Goal: Information Seeking & Learning: Learn about a topic

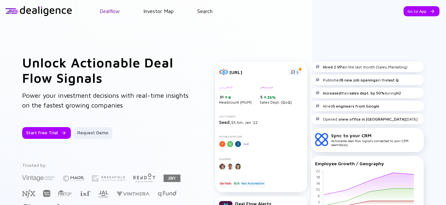
click at [112, 12] on link "Dealflow" at bounding box center [110, 11] width 20 height 6
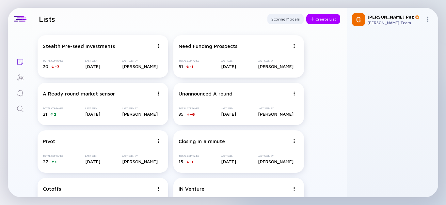
click at [25, 57] on link "Lists" at bounding box center [20, 62] width 24 height 16
click at [90, 49] on div "Stealth Pre-seed Investments Total Companies 20 -7 Last Seen 16 days ago Last S…" at bounding box center [103, 56] width 131 height 42
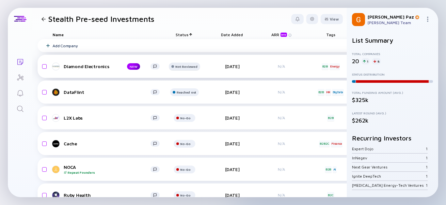
click at [185, 67] on div "Not Reviewed" at bounding box center [186, 67] width 22 height 4
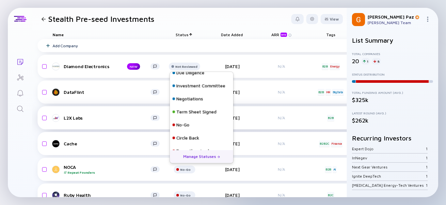
scroll to position [68, 0]
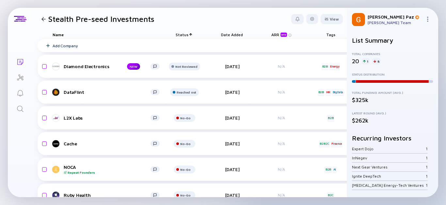
click at [6, 149] on div "Lists Stealth Pre-seed Investments View Name Status Date Added ARR beta Tags He…" at bounding box center [223, 102] width 446 height 205
click at [195, 66] on div "Not Reviewed" at bounding box center [186, 67] width 22 height 4
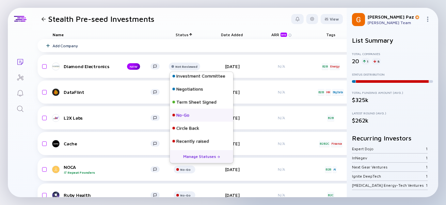
click at [192, 109] on div "No-Go" at bounding box center [201, 115] width 63 height 13
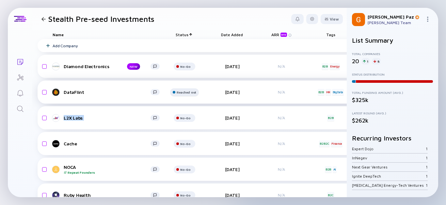
drag, startPoint x: 181, startPoint y: 105, endPoint x: 186, endPoint y: 91, distance: 14.8
click at [187, 69] on div "Reached out" at bounding box center [185, 67] width 10 height 4
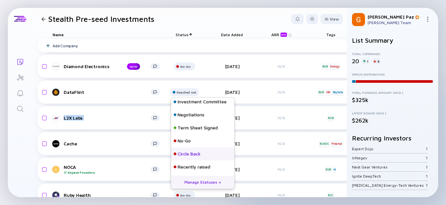
click at [201, 160] on div "Circle Back" at bounding box center [202, 154] width 63 height 13
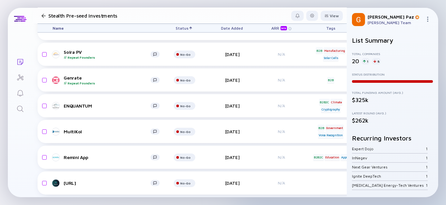
click at [45, 14] on div at bounding box center [43, 16] width 4 height 4
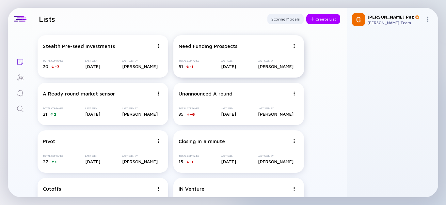
click at [237, 42] on div "Need Funding Prospects Total Companies 51 -1 Last Seen 16 days ago Last Seen By…" at bounding box center [238, 56] width 131 height 42
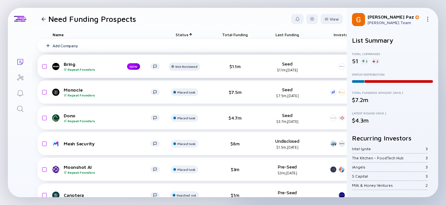
click at [189, 65] on div "Not Reviewed" at bounding box center [186, 67] width 22 height 4
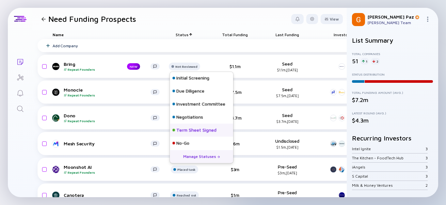
scroll to position [68, 0]
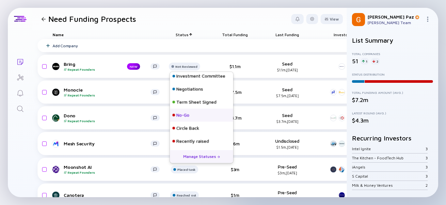
click at [189, 114] on div "No-Go" at bounding box center [182, 115] width 13 height 7
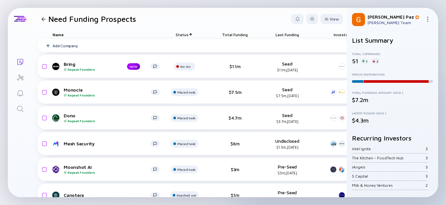
click at [44, 21] on div "Need Funding Prospects" at bounding box center [87, 18] width 97 height 9
click at [44, 20] on div at bounding box center [43, 19] width 4 height 4
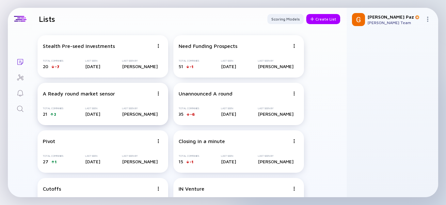
click at [125, 102] on div "A Ready round market sensor Total Companies 21 2 Last Seen 16 days ago Last See…" at bounding box center [103, 104] width 131 height 42
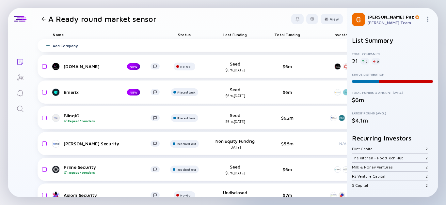
click at [43, 19] on div at bounding box center [43, 19] width 4 height 4
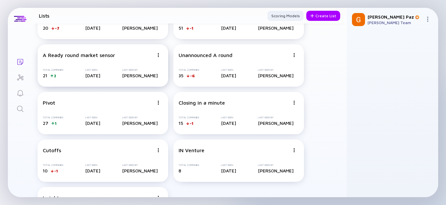
scroll to position [31, 0]
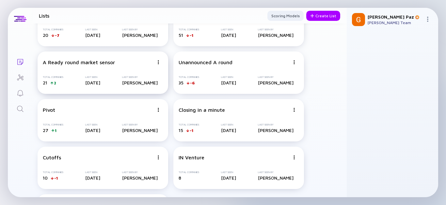
click at [82, 71] on div "A Ready round market sensor Total Companies 21 2 Last Seen 16 days ago Last See…" at bounding box center [103, 73] width 131 height 42
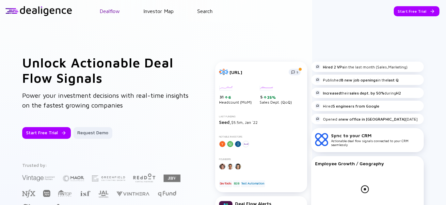
click at [104, 9] on link "Dealflow" at bounding box center [110, 11] width 20 height 6
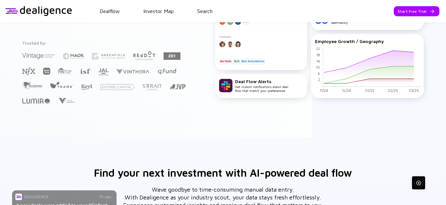
scroll to position [176, 0]
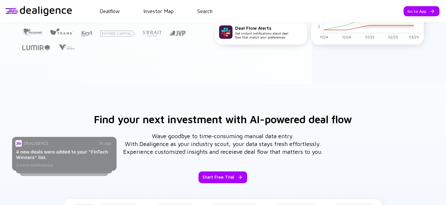
click at [112, 16] on header "Dealflow Investor Map Search Go to App Dealflow Investor Map Go to App" at bounding box center [223, 11] width 446 height 22
click at [112, 9] on link "Dealflow" at bounding box center [110, 11] width 20 height 6
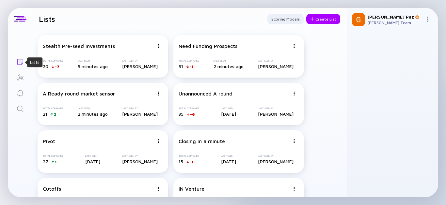
click at [19, 64] on icon "Lists" at bounding box center [20, 62] width 6 height 6
click at [198, 105] on div "Unannounced A round Total Companies 35 -6 Last Seen 16 days ago Last Seen By Gi…" at bounding box center [238, 104] width 131 height 42
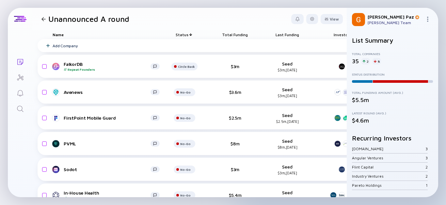
click at [46, 17] on div at bounding box center [43, 19] width 9 height 4
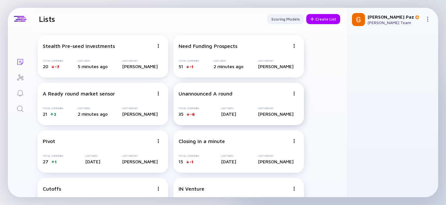
click at [212, 97] on div "Unannounced A round" at bounding box center [206, 94] width 54 height 6
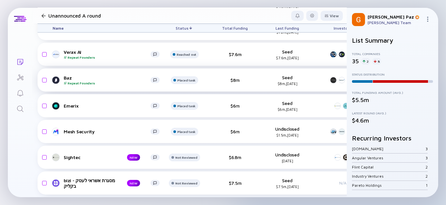
scroll to position [765, 0]
click at [189, 5] on div "Not Reviewed" at bounding box center [187, 3] width 20 height 4
click at [150, 188] on div "bizi - מסגרת אשראי לעסק בקליק NEW Not Reviewed $7.5m Seed $7.5m, Jan 2022 N/A 7…" at bounding box center [366, 183] width 656 height 23
click at [191, 5] on div "Not Reviewed" at bounding box center [187, 3] width 20 height 4
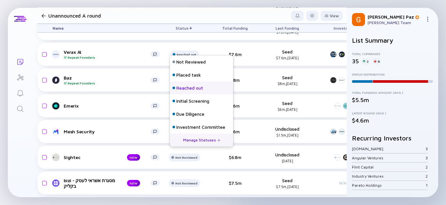
scroll to position [68, 0]
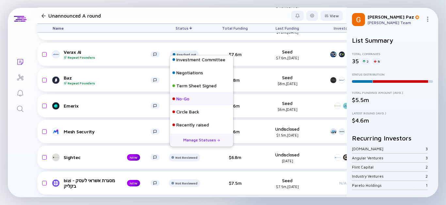
click at [190, 97] on div "No-Go" at bounding box center [201, 98] width 63 height 13
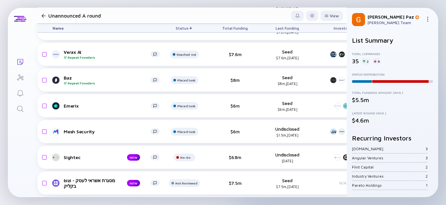
click at [46, 16] on div at bounding box center [43, 16] width 9 height 4
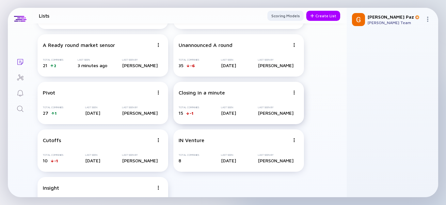
scroll to position [39, 0]
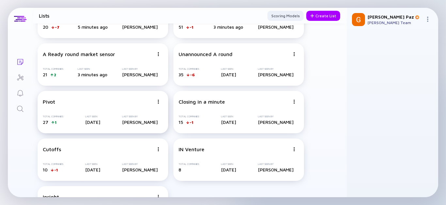
click at [87, 105] on div "Pivot Total Companies 27 1 Last Seen 16 days ago Last Seen By Gil Paz" at bounding box center [103, 112] width 131 height 42
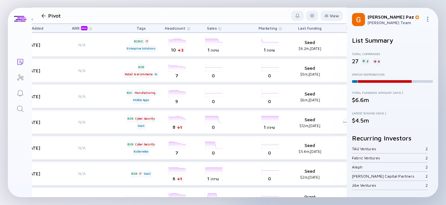
scroll to position [254, 0]
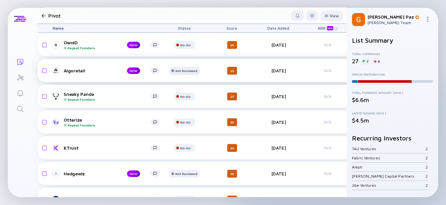
click at [190, 21] on div "Not Reviewed" at bounding box center [186, 19] width 22 height 4
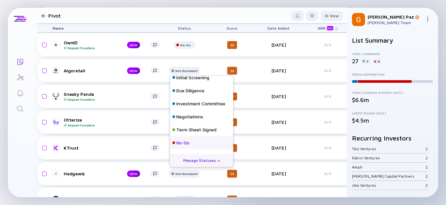
scroll to position [68, 0]
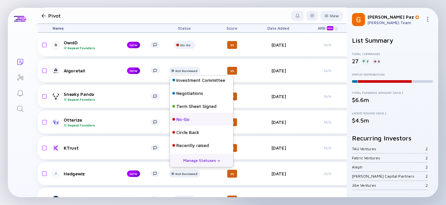
click at [182, 121] on div "No-Go" at bounding box center [182, 119] width 13 height 7
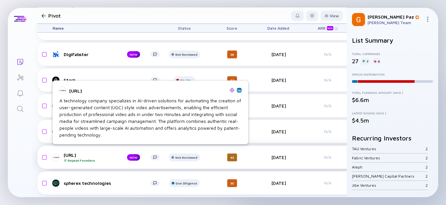
scroll to position [559, 0]
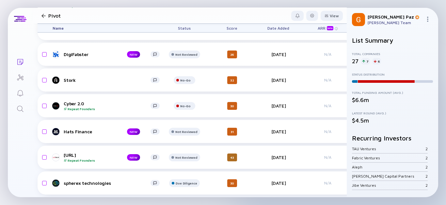
click at [44, 15] on div at bounding box center [43, 16] width 4 height 4
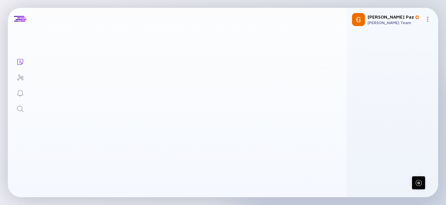
scroll to position [76, 0]
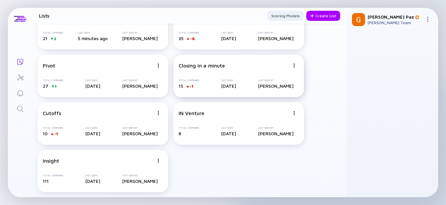
click at [212, 74] on div "Closing in a minute Total Companies 15 -1 Last Seen 21 days ago Last Seen By Gi…" at bounding box center [238, 76] width 131 height 42
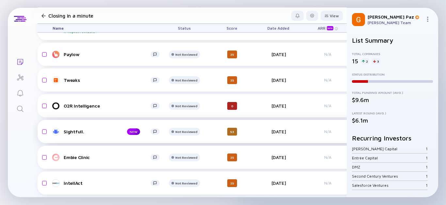
scroll to position [249, 0]
click at [42, 10] on header "Closing in a minute View" at bounding box center [189, 16] width 314 height 16
click at [42, 12] on div "Closing in a minute" at bounding box center [78, 15] width 79 height 9
click at [43, 17] on div at bounding box center [43, 16] width 4 height 4
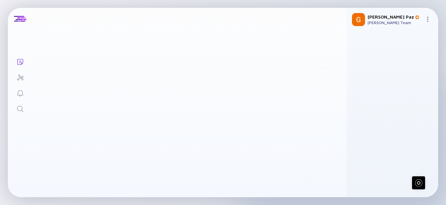
scroll to position [76, 0]
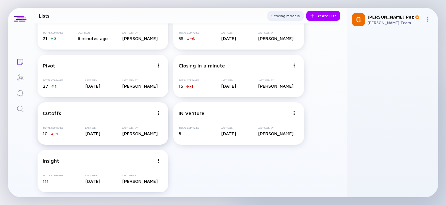
click at [78, 123] on div "Cutoffs Total Companies 10 -1 Last Seen 15 days ago Last Seen By Gil Paz" at bounding box center [103, 124] width 131 height 42
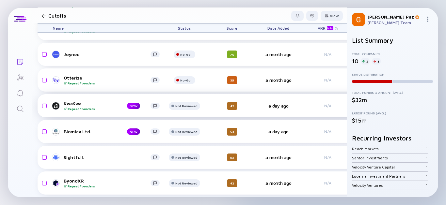
scroll to position [120, 0]
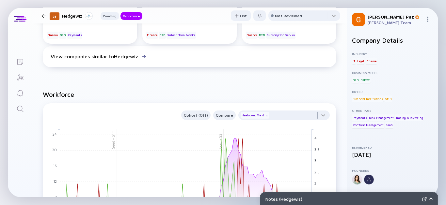
scroll to position [471, 0]
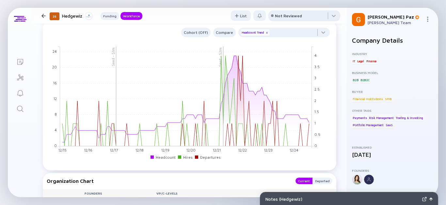
click at [290, 15] on div "Not Reviewed" at bounding box center [288, 15] width 27 height 5
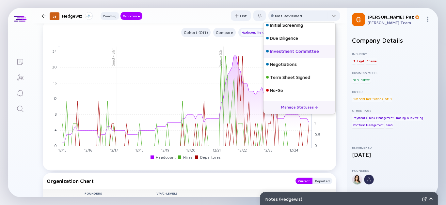
scroll to position [68, 0]
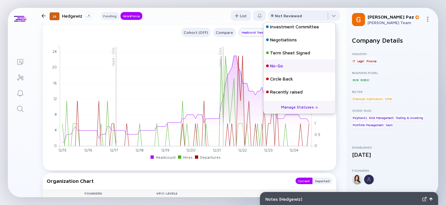
click at [284, 66] on div "No-Go" at bounding box center [299, 65] width 72 height 13
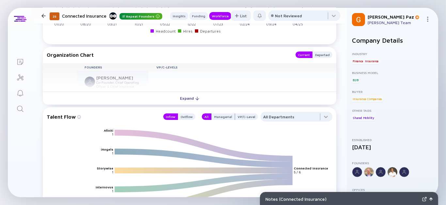
scroll to position [544, 0]
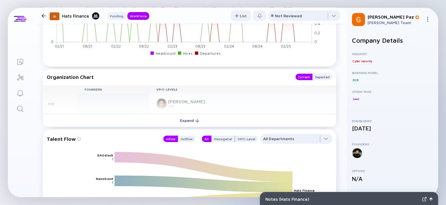
scroll to position [508, 0]
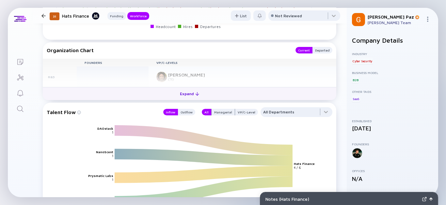
click at [193, 90] on div "Expand" at bounding box center [189, 94] width 27 height 10
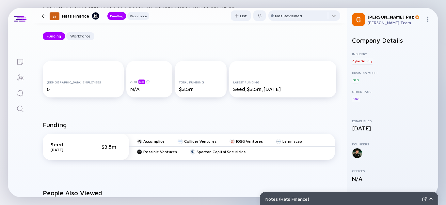
scroll to position [0, 0]
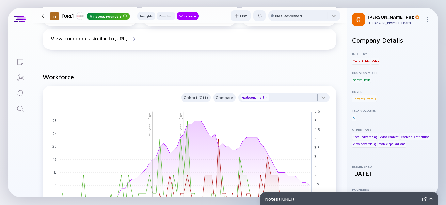
scroll to position [544, 0]
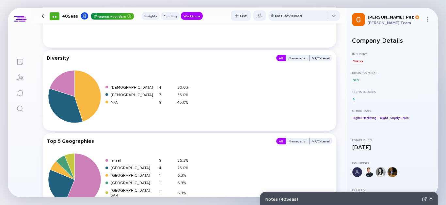
scroll to position [1092, 0]
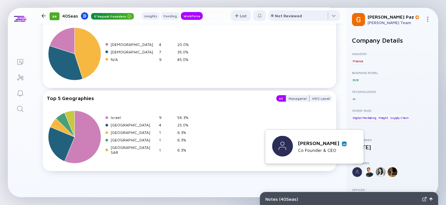
click at [344, 144] on img at bounding box center [343, 143] width 3 height 3
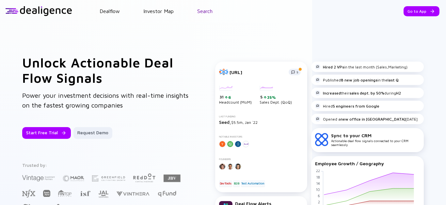
click at [213, 11] on link "Search" at bounding box center [204, 11] width 15 height 6
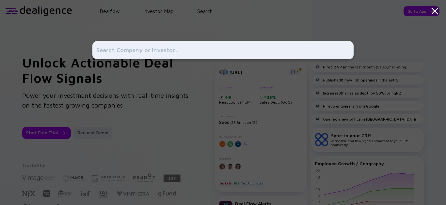
type input "\"
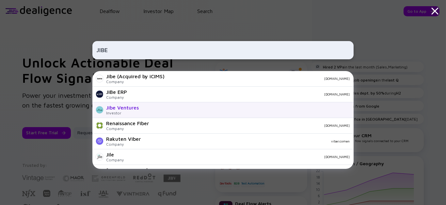
type input "JIBE"
click at [117, 104] on div "Jibe Ventures Investor" at bounding box center [222, 111] width 261 height 16
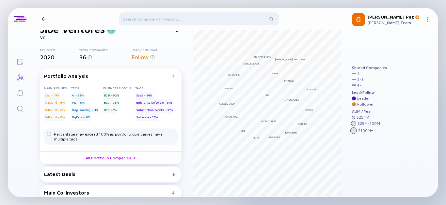
scroll to position [21, 0]
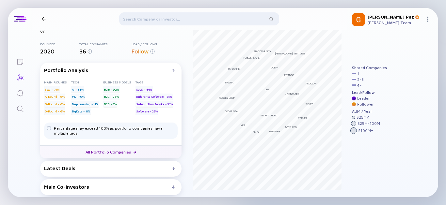
click at [113, 152] on link "All Portfolio Companies" at bounding box center [110, 152] width 141 height 13
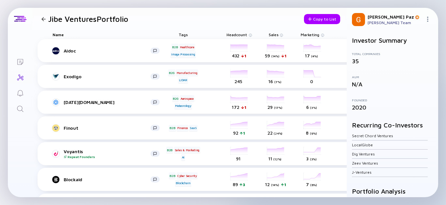
click at [47, 19] on div at bounding box center [43, 19] width 9 height 4
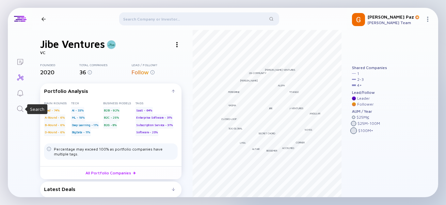
click at [20, 110] on icon "Search" at bounding box center [20, 109] width 8 height 8
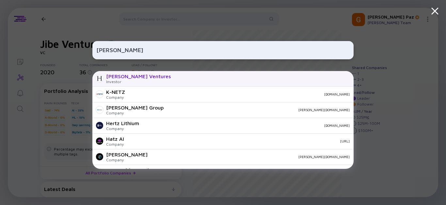
type input "Hetz"
click at [143, 78] on div "Hetz Ventures Investor" at bounding box center [222, 79] width 261 height 16
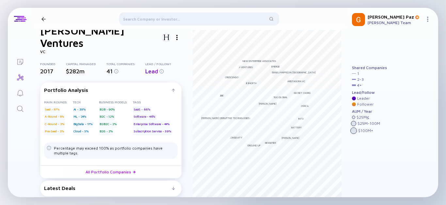
scroll to position [21, 0]
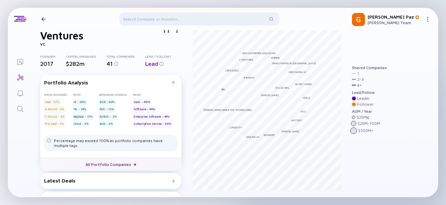
click at [100, 158] on link "All Portfolio Companies" at bounding box center [110, 164] width 141 height 13
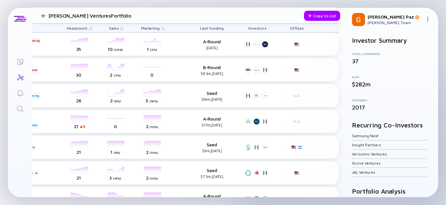
scroll to position [239, 0]
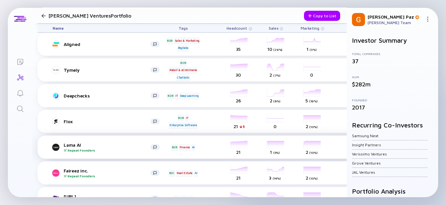
click at [114, 150] on div "Repeat Founders" at bounding box center [107, 151] width 87 height 4
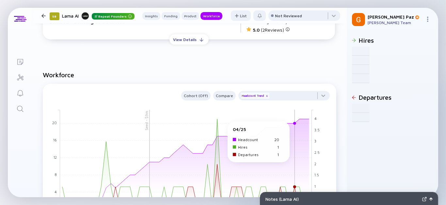
scroll to position [653, 0]
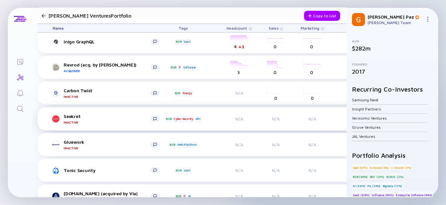
scroll to position [801, 0]
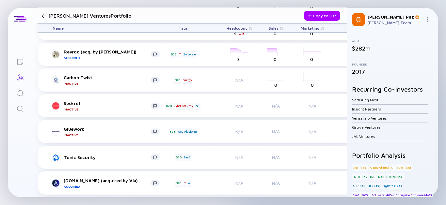
click at [41, 15] on div at bounding box center [43, 16] width 9 height 4
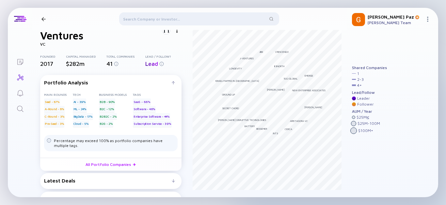
click at [16, 105] on link "Search" at bounding box center [20, 109] width 24 height 16
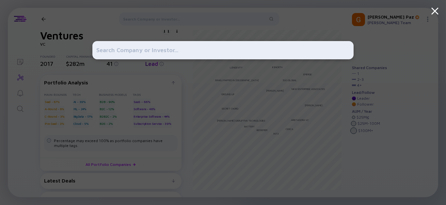
click at [128, 50] on input "text" at bounding box center [222, 50] width 253 height 12
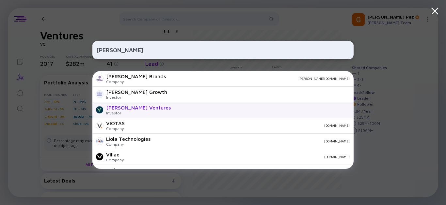
type input "VIOLA"
click at [167, 106] on div "Viola Ventures Investor" at bounding box center [222, 111] width 261 height 16
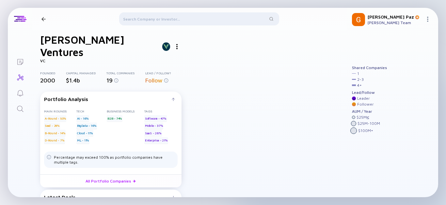
scroll to position [3, 0]
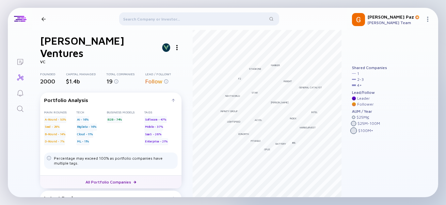
click at [118, 176] on link "All Portfolio Companies" at bounding box center [110, 182] width 141 height 13
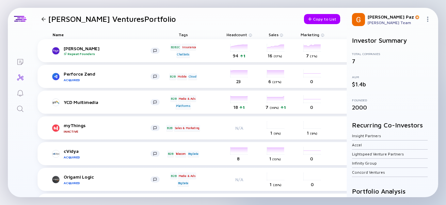
click at [243, 33] on span "Headcount" at bounding box center [237, 34] width 21 height 5
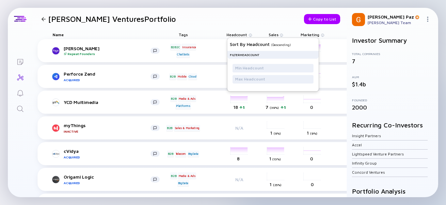
drag, startPoint x: 231, startPoint y: 32, endPoint x: 249, endPoint y: 31, distance: 18.0
click at [231, 32] on div "Headcount Sort by Headcount ( Descending ) Filter Headcount" at bounding box center [239, 34] width 37 height 9
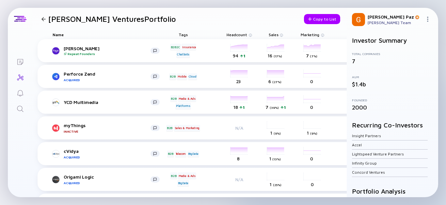
click at [42, 17] on div at bounding box center [43, 19] width 4 height 4
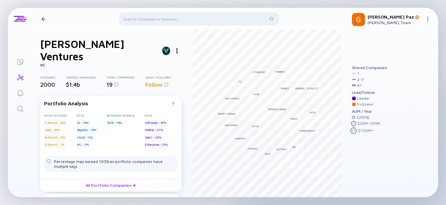
click at [107, 81] on span "19" at bounding box center [109, 84] width 6 height 7
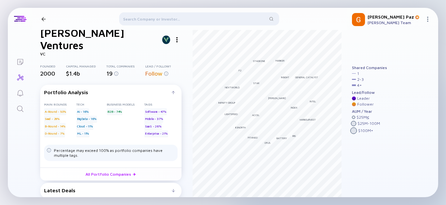
scroll to position [21, 0]
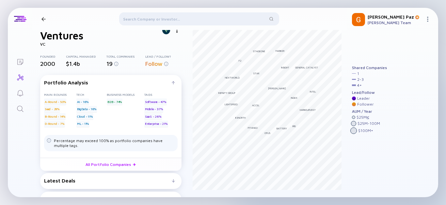
click at [164, 178] on div "Latest Deals" at bounding box center [108, 181] width 128 height 6
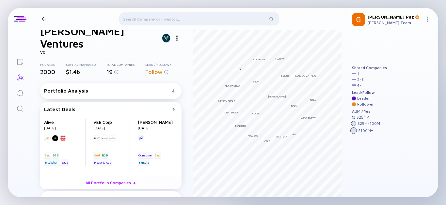
scroll to position [1, 0]
click at [150, 196] on div "Main Co-Investors" at bounding box center [108, 199] width 128 height 6
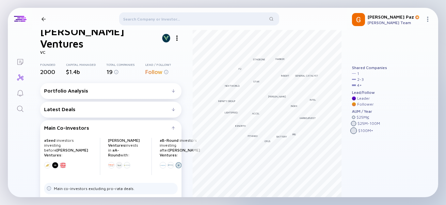
scroll to position [14, 0]
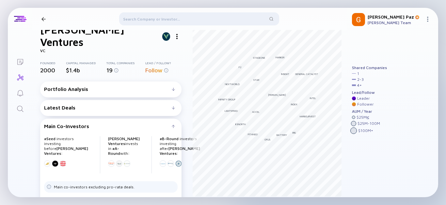
click at [156, 15] on div at bounding box center [199, 20] width 160 height 16
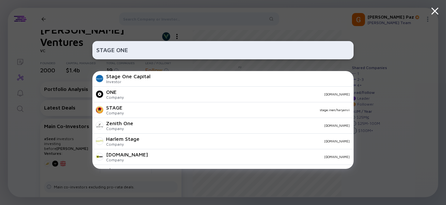
click at [116, 48] on input "STAGE ONE" at bounding box center [222, 50] width 253 height 12
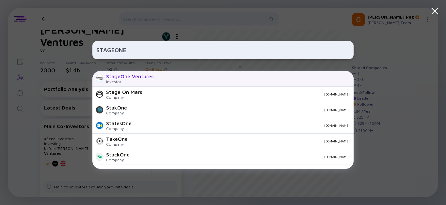
type input "STAGEONE"
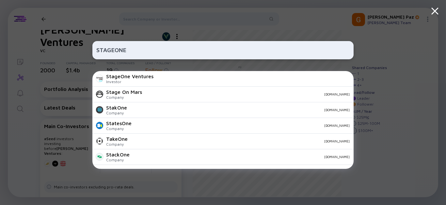
click at [144, 79] on div "StageOne Ventures" at bounding box center [129, 76] width 47 height 6
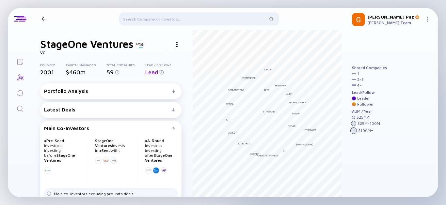
click at [91, 90] on div "Portfolio Analysis" at bounding box center [108, 91] width 128 height 6
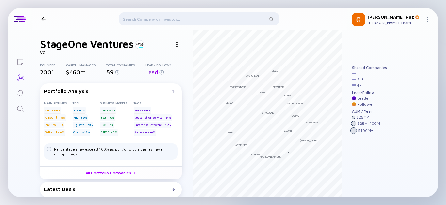
click at [94, 88] on div "Portfolio Analysis" at bounding box center [108, 91] width 128 height 6
click at [109, 174] on link "All Portfolio Companies" at bounding box center [110, 172] width 141 height 13
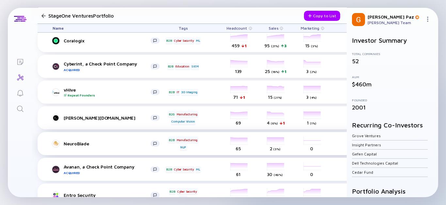
scroll to position [72, 0]
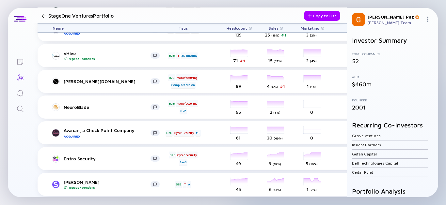
drag, startPoint x: 74, startPoint y: 142, endPoint x: 20, endPoint y: 119, distance: 59.5
click at [20, 119] on div "Lists StageOne Ventures Portfolio Copy to List Name Tags Headcount Sales Market…" at bounding box center [223, 103] width 430 height 190
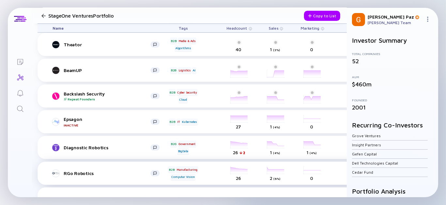
scroll to position [254, 0]
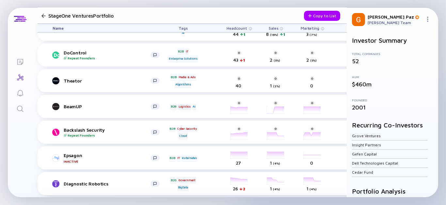
click at [49, 15] on h1 "StageOne Ventures Portfolio" at bounding box center [80, 16] width 65 height 6
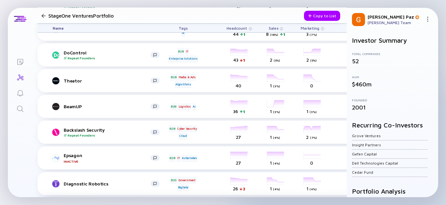
click at [44, 14] on div at bounding box center [43, 16] width 4 height 4
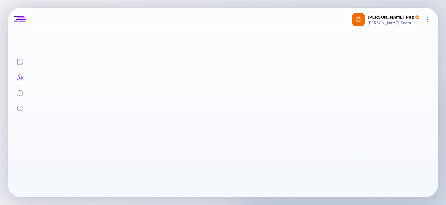
scroll to position [21, 0]
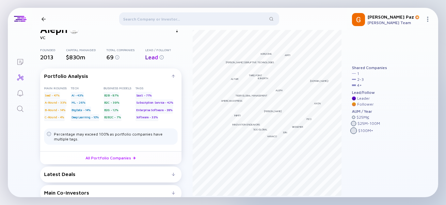
scroll to position [21, 0]
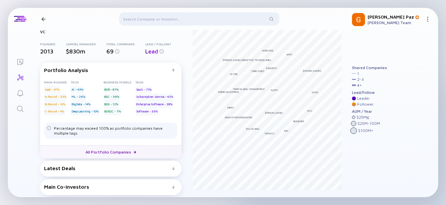
click at [109, 150] on link "All Portfolio Companies" at bounding box center [110, 152] width 141 height 13
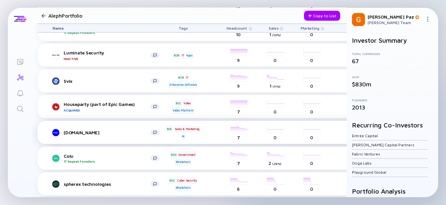
scroll to position [1321, 0]
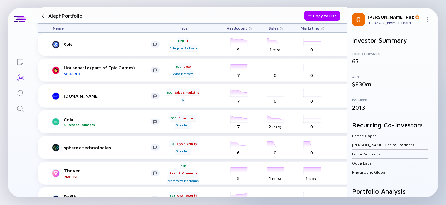
click at [46, 15] on div at bounding box center [43, 16] width 9 height 4
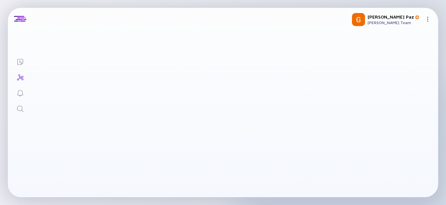
scroll to position [21, 0]
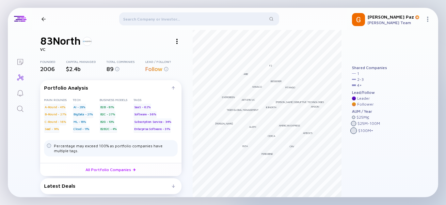
scroll to position [21, 0]
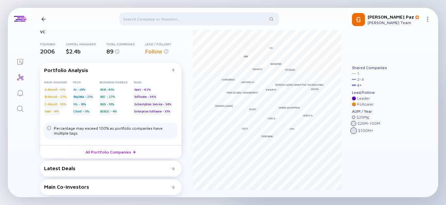
click at [45, 21] on div at bounding box center [43, 19] width 4 height 4
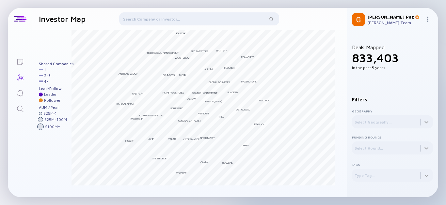
click at [195, 20] on div at bounding box center [199, 20] width 160 height 16
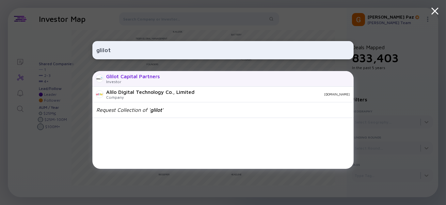
type input "glilot"
click at [189, 74] on div "Glilot Capital Partners Investor" at bounding box center [222, 79] width 261 height 16
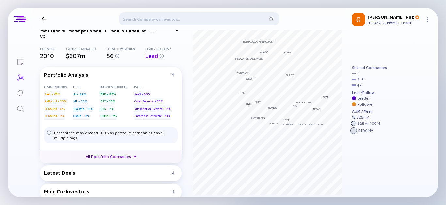
scroll to position [21, 0]
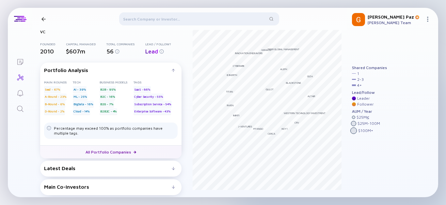
click at [125, 149] on link "All Portfolio Companies" at bounding box center [110, 152] width 141 height 13
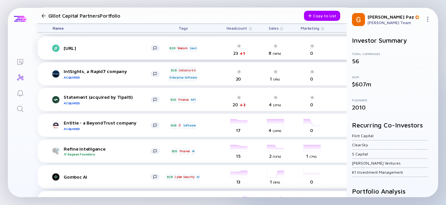
scroll to position [580, 0]
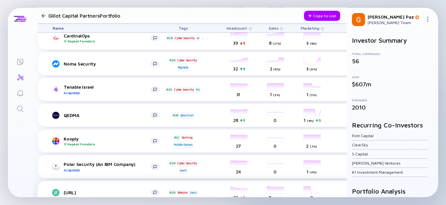
click at [43, 11] on div "Glilot Capital Partners Portfolio" at bounding box center [99, 15] width 120 height 9
click at [43, 15] on div at bounding box center [43, 16] width 4 height 4
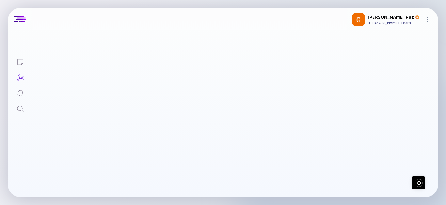
scroll to position [21, 0]
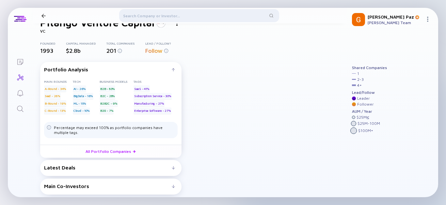
scroll to position [33, 0]
click at [113, 149] on link "All Portfolio Companies" at bounding box center [110, 151] width 141 height 13
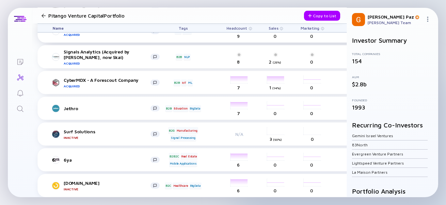
scroll to position [2598, 0]
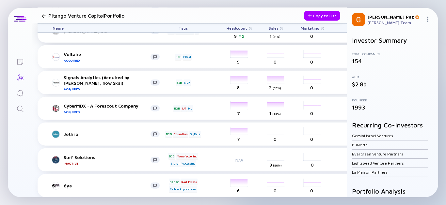
click at [42, 13] on div "Pitango Venture Capital Portfolio" at bounding box center [102, 15] width 127 height 9
click at [46, 17] on div at bounding box center [43, 16] width 9 height 4
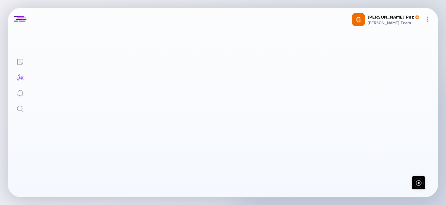
scroll to position [33, 0]
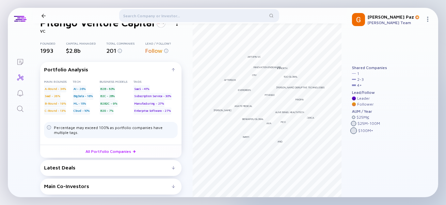
click at [143, 18] on div at bounding box center [199, 17] width 160 height 16
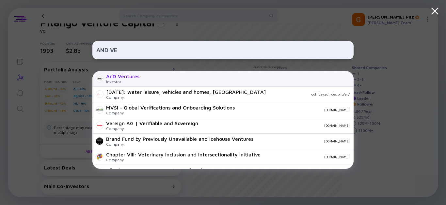
type input "AND VE"
click at [129, 78] on div "AnD Ventures" at bounding box center [122, 76] width 33 height 6
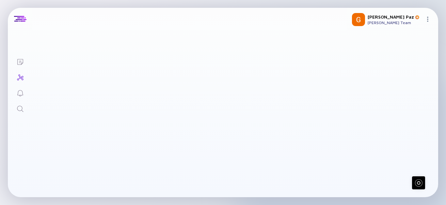
scroll to position [4, 0]
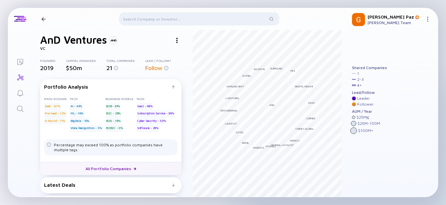
click at [122, 165] on link "All Portfolio Companies" at bounding box center [110, 168] width 141 height 13
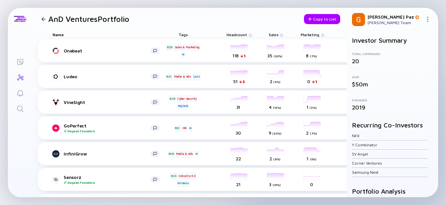
click at [45, 14] on header "AnD Ventures Portfolio Copy to List" at bounding box center [189, 19] width 314 height 22
click at [44, 16] on div "AnD Ventures Portfolio" at bounding box center [84, 18] width 90 height 9
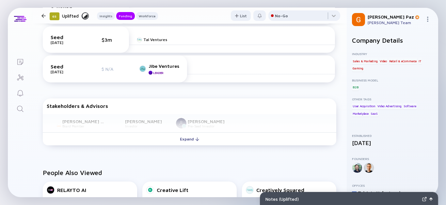
scroll to position [326, 0]
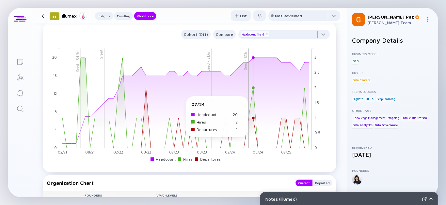
scroll to position [616, 0]
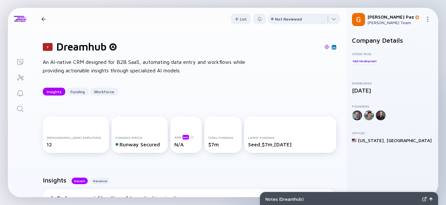
click at [324, 47] on img at bounding box center [326, 47] width 5 height 5
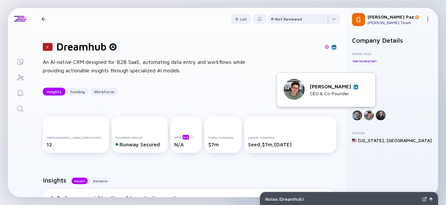
click at [355, 87] on img at bounding box center [355, 87] width 3 height 3
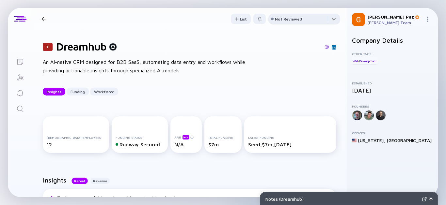
click at [300, 21] on div at bounding box center [304, 20] width 72 height 13
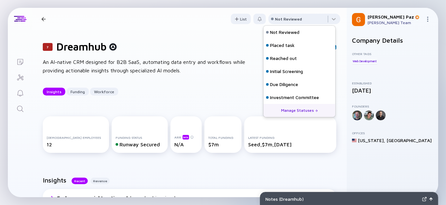
click at [298, 59] on div "Reached out" at bounding box center [299, 58] width 72 height 13
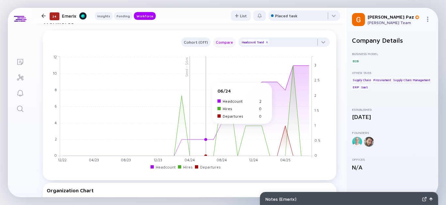
scroll to position [508, 0]
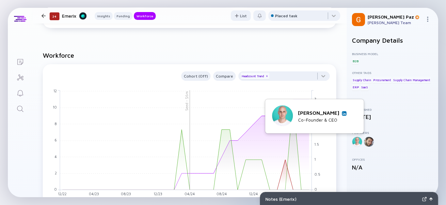
click at [344, 114] on img at bounding box center [343, 113] width 3 height 3
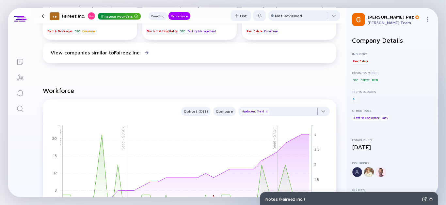
scroll to position [399, 0]
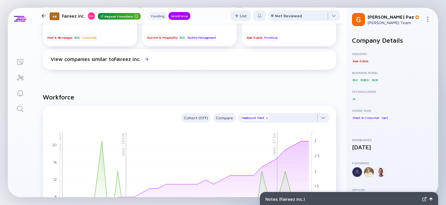
click at [40, 13] on div "48 Faireez inc. Repeat Founders Funding Workforce" at bounding box center [114, 15] width 151 height 9
click at [44, 15] on div at bounding box center [43, 16] width 4 height 4
click at [44, 16] on div at bounding box center [43, 16] width 4 height 4
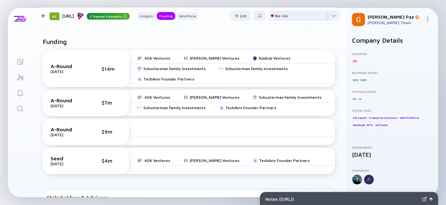
scroll to position [254, 0]
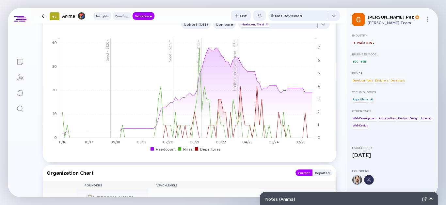
scroll to position [29, 0]
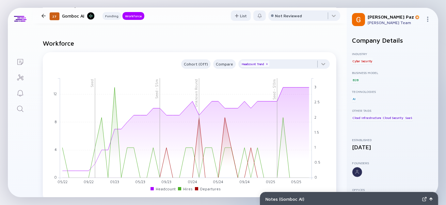
scroll to position [508, 0]
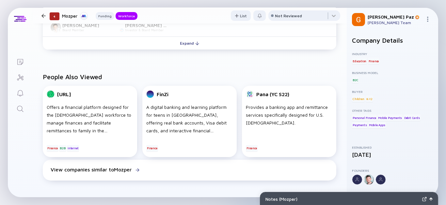
scroll to position [471, 0]
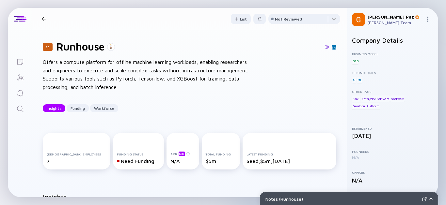
click at [324, 47] on img at bounding box center [326, 47] width 5 height 5
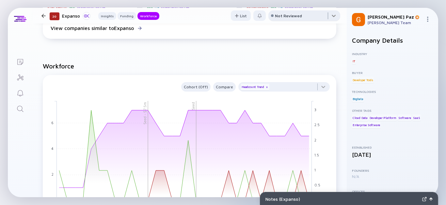
scroll to position [290, 0]
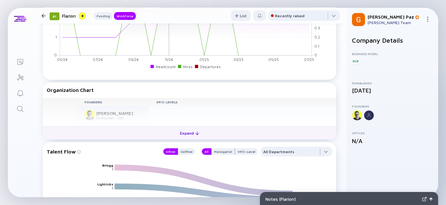
scroll to position [544, 0]
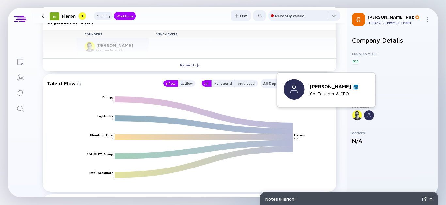
click at [355, 86] on img at bounding box center [355, 87] width 3 height 3
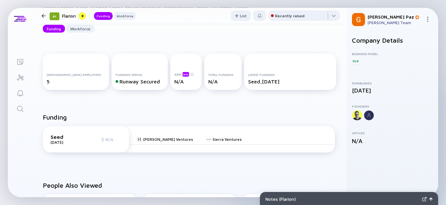
scroll to position [108, 0]
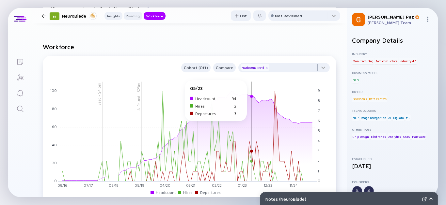
scroll to position [616, 0]
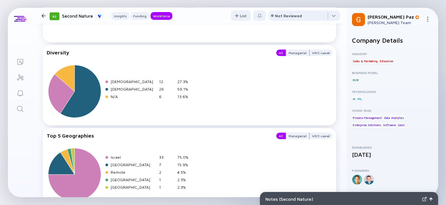
scroll to position [1031, 0]
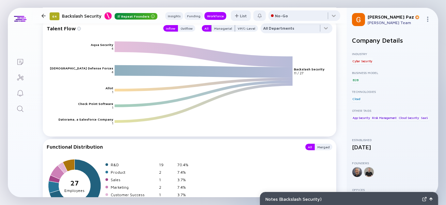
scroll to position [907, 0]
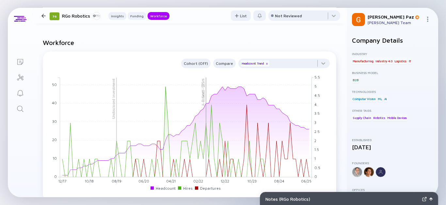
scroll to position [580, 0]
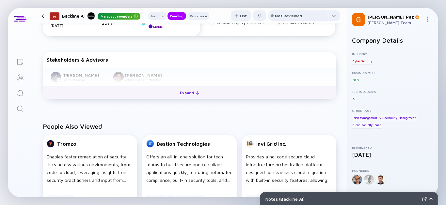
scroll to position [254, 0]
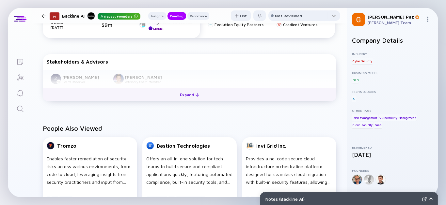
click at [186, 98] on div "Expand" at bounding box center [189, 95] width 27 height 10
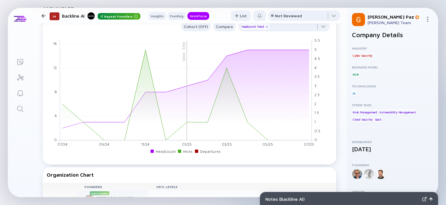
scroll to position [11, 0]
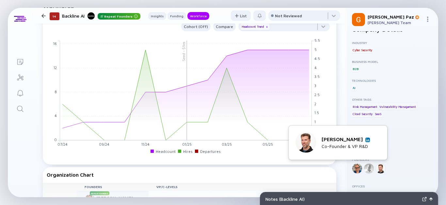
click at [366, 140] on img at bounding box center [367, 139] width 3 height 3
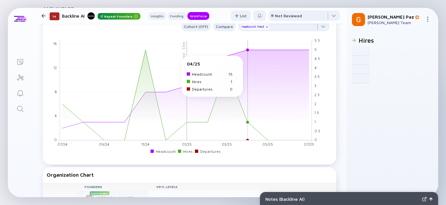
scroll to position [0, 0]
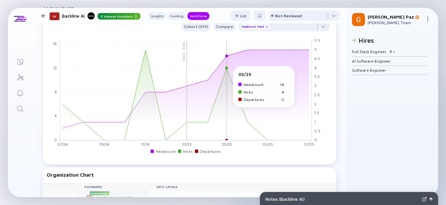
click at [229, 70] on rect at bounding box center [186, 91] width 252 height 100
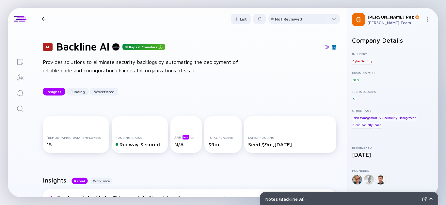
click at [324, 47] on img at bounding box center [326, 47] width 5 height 5
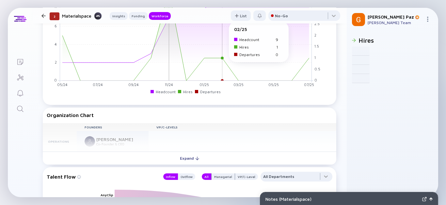
scroll to position [653, 0]
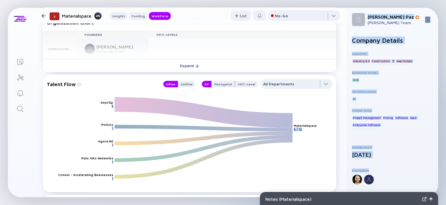
drag, startPoint x: 355, startPoint y: 178, endPoint x: 329, endPoint y: 176, distance: 25.9
click at [329, 175] on div "Lists 2 Materialspace Insights Funding Workforce List No-Go 2 Materialspace Uti…" at bounding box center [223, 103] width 430 height 190
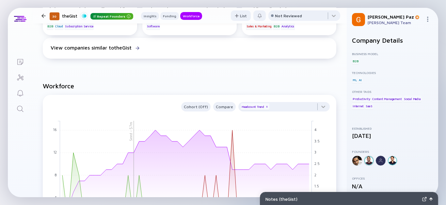
scroll to position [508, 0]
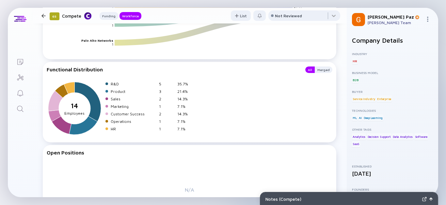
scroll to position [653, 0]
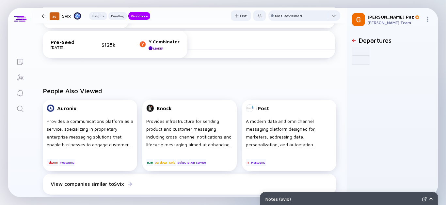
scroll to position [254, 0]
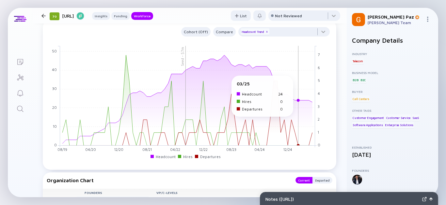
scroll to position [508, 0]
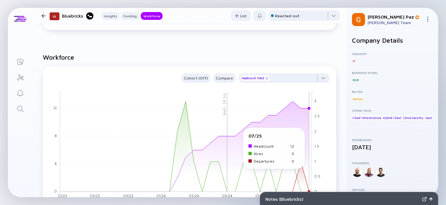
scroll to position [544, 0]
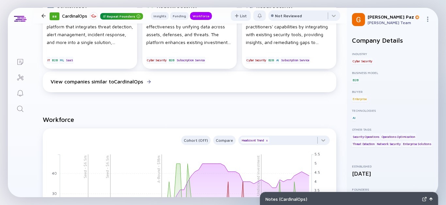
scroll to position [616, 0]
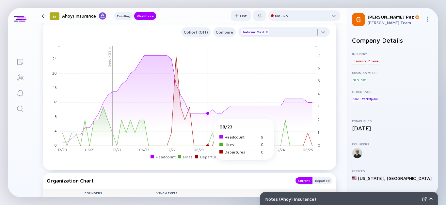
scroll to position [435, 0]
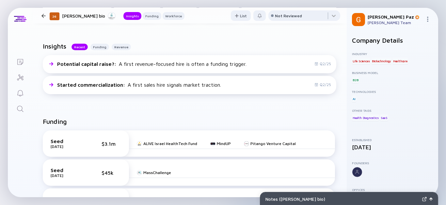
scroll to position [254, 0]
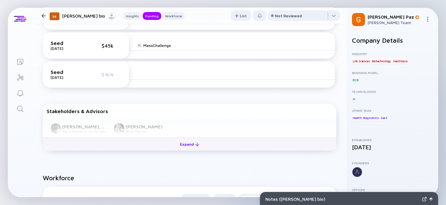
click at [110, 143] on button "Expand" at bounding box center [189, 144] width 293 height 13
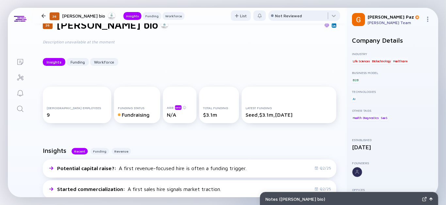
scroll to position [0, 0]
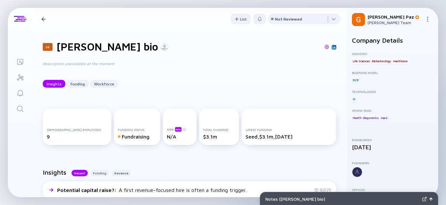
click at [324, 48] on img at bounding box center [326, 47] width 5 height 5
click at [329, 46] on div "26 Nevia bio" at bounding box center [189, 46] width 293 height 12
click at [332, 46] on img at bounding box center [333, 47] width 3 height 3
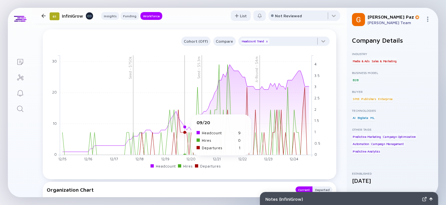
scroll to position [580, 0]
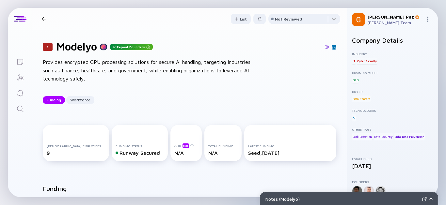
click at [332, 47] on img at bounding box center [333, 47] width 3 height 3
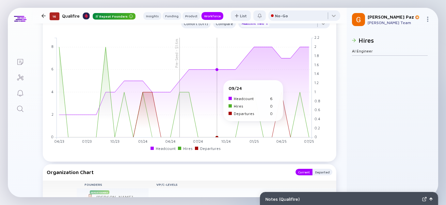
scroll to position [762, 0]
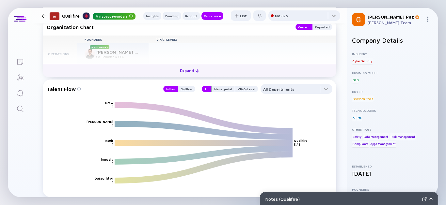
click at [150, 68] on button "Expand" at bounding box center [189, 70] width 293 height 13
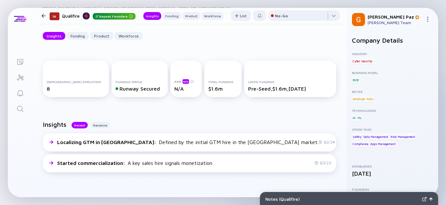
scroll to position [0, 0]
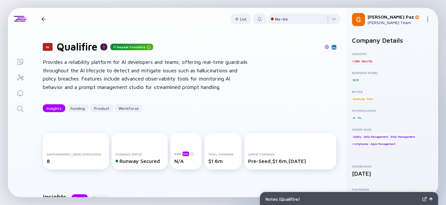
click at [324, 48] on img at bounding box center [326, 47] width 5 height 5
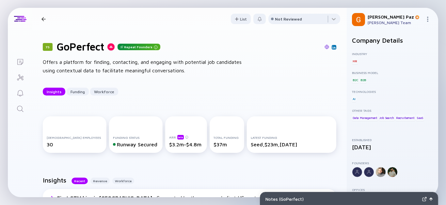
click at [324, 44] on link at bounding box center [326, 47] width 5 height 6
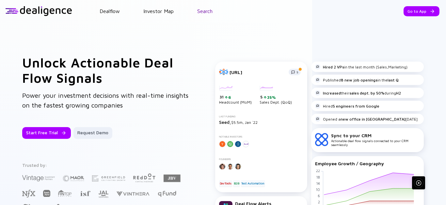
click at [208, 11] on link "Search" at bounding box center [204, 11] width 15 height 6
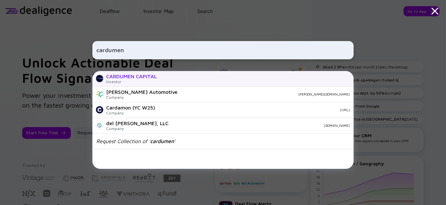
type input "cardumen"
click at [152, 80] on div "Investor" at bounding box center [131, 81] width 51 height 5
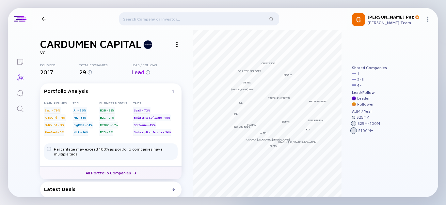
click at [119, 173] on link "All Portfolio Companies" at bounding box center [110, 172] width 141 height 13
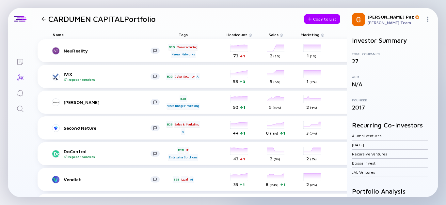
click at [23, 111] on icon "Search" at bounding box center [20, 109] width 8 height 8
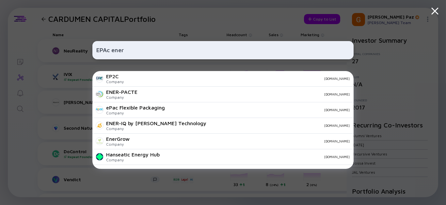
type input "EPAc ener"
click at [434, 15] on icon at bounding box center [435, 11] width 12 height 12
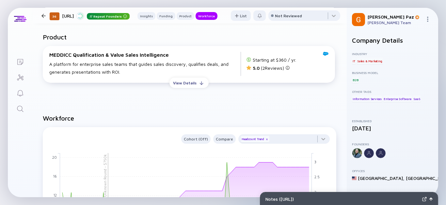
scroll to position [580, 0]
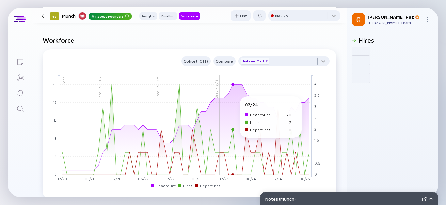
scroll to position [616, 0]
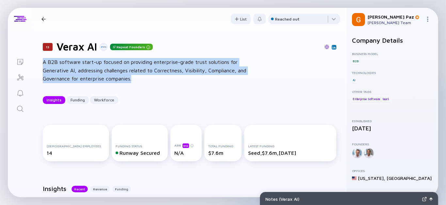
drag, startPoint x: 148, startPoint y: 81, endPoint x: 38, endPoint y: 59, distance: 111.8
click at [38, 59] on div "13 Verax AI Repeat Founders A B2B software start-up focused on providing enterp…" at bounding box center [189, 72] width 314 height 85
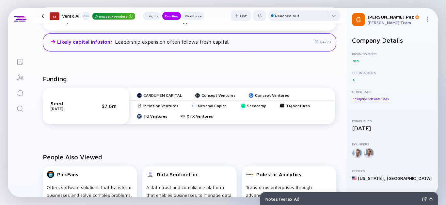
scroll to position [218, 0]
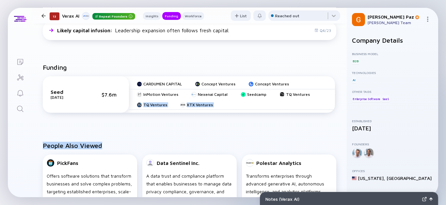
drag, startPoint x: 151, startPoint y: 67, endPoint x: 311, endPoint y: 130, distance: 172.0
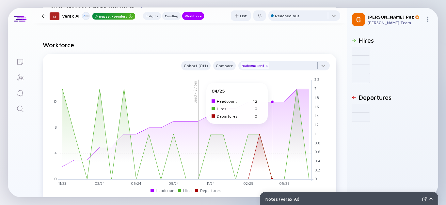
scroll to position [471, 0]
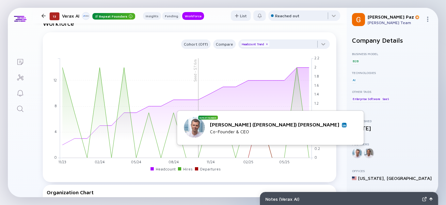
click at [345, 125] on img at bounding box center [343, 124] width 3 height 3
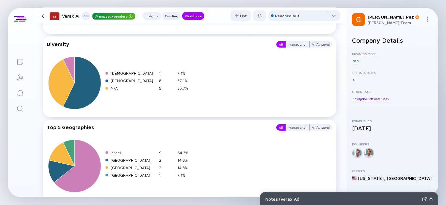
scroll to position [995, 0]
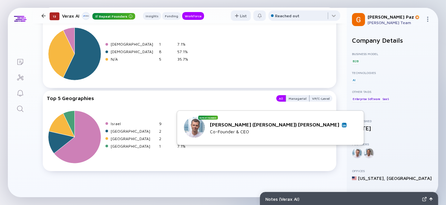
click at [345, 126] on img at bounding box center [343, 124] width 3 height 3
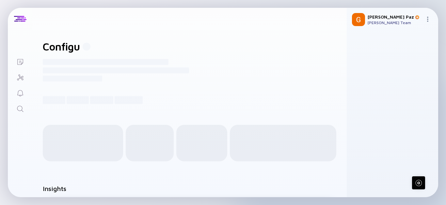
drag, startPoint x: 270, startPoint y: 105, endPoint x: 17, endPoint y: 143, distance: 256.5
click at [17, 143] on div "Lists Configu ------------------------------------------------------- ---------…" at bounding box center [223, 103] width 430 height 190
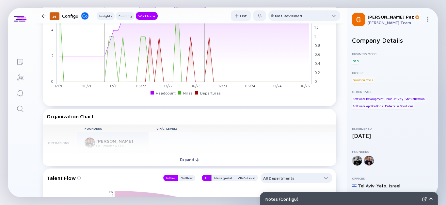
scroll to position [580, 0]
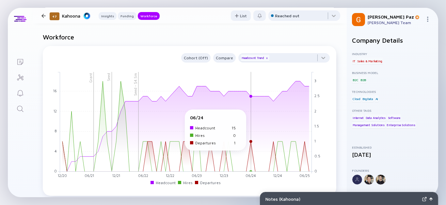
scroll to position [544, 0]
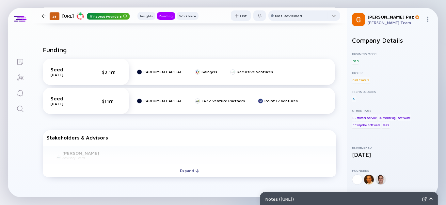
scroll to position [254, 0]
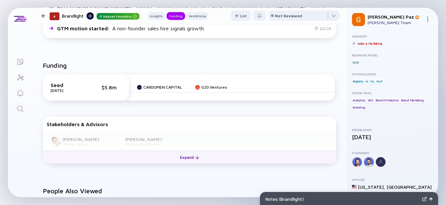
scroll to position [218, 0]
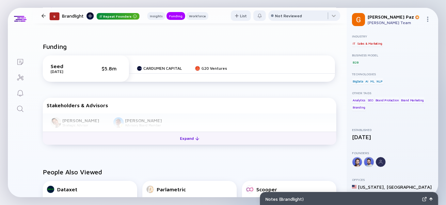
click at [179, 137] on div "Expand" at bounding box center [189, 139] width 27 height 10
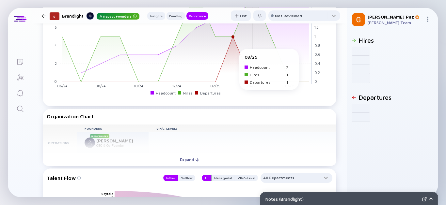
scroll to position [580, 0]
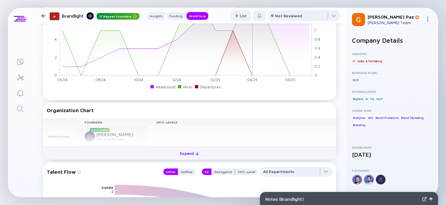
click at [183, 153] on div "Expand" at bounding box center [189, 154] width 27 height 10
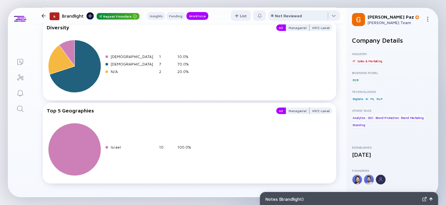
scroll to position [1086, 0]
